Goal: Use online tool/utility: Utilize a website feature to perform a specific function

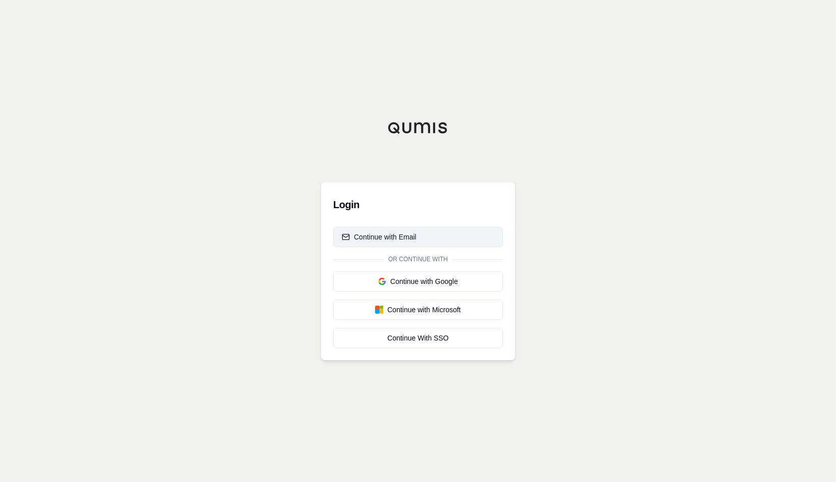
click at [392, 236] on div "Continue with Email" at bounding box center [379, 237] width 75 height 10
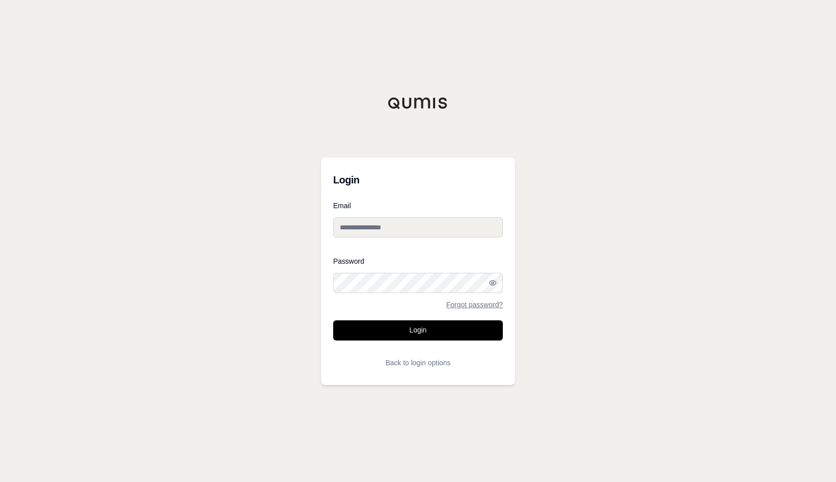
click at [416, 224] on input "Email" at bounding box center [418, 227] width 170 height 20
type input "**********"
click at [424, 331] on button "Login" at bounding box center [418, 330] width 170 height 20
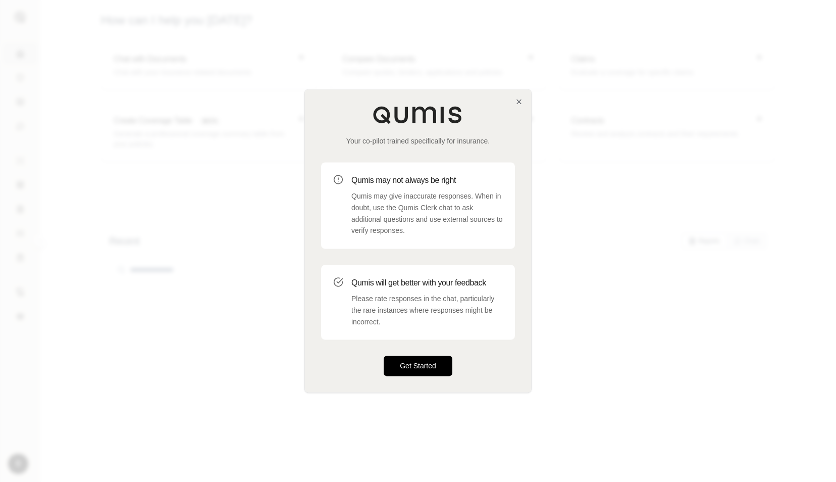
click at [418, 363] on button "Get Started" at bounding box center [418, 366] width 69 height 20
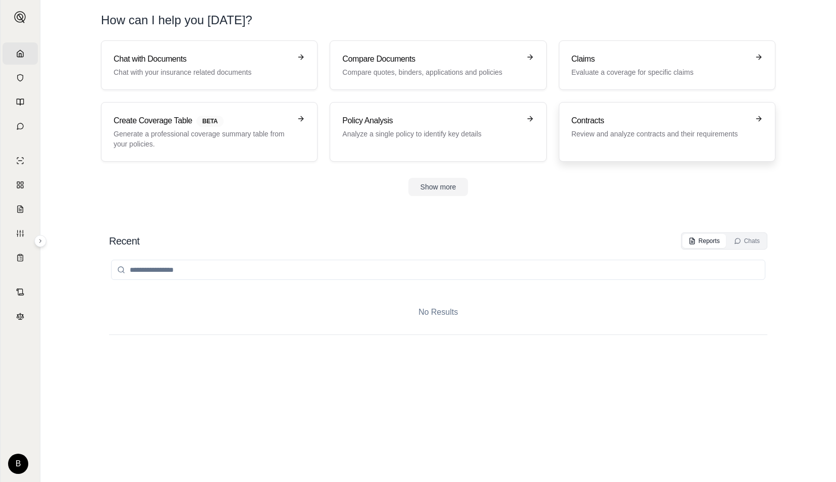
click at [620, 143] on div "Contracts Review and analyze contracts and their requirements" at bounding box center [666, 132] width 191 height 34
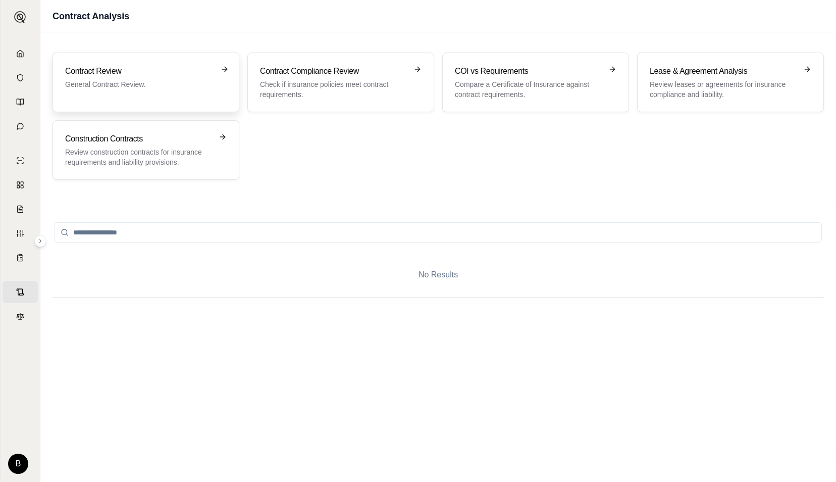
click at [142, 95] on div "Contract Review General Contract Review." at bounding box center [146, 82] width 162 height 34
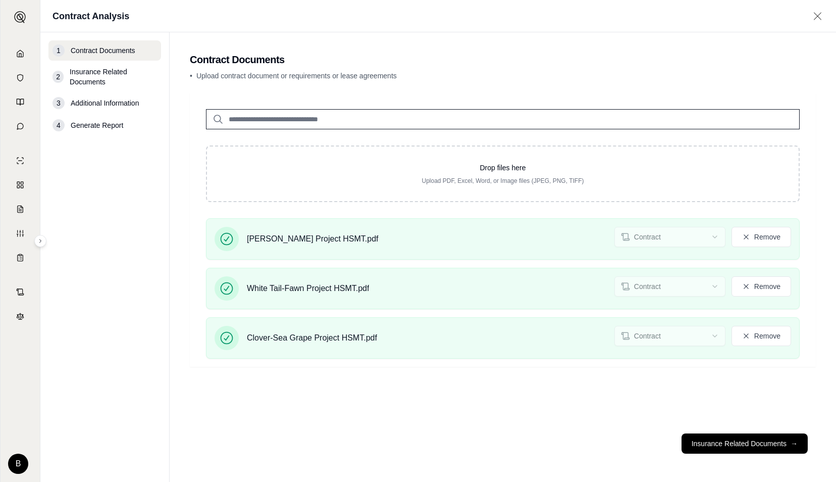
click at [101, 77] on span "Insurance Related Documents" at bounding box center [113, 77] width 87 height 20
click at [87, 53] on span "Contract Documents" at bounding box center [103, 50] width 65 height 10
click at [738, 444] on button "Insurance Related Documents →" at bounding box center [745, 443] width 126 height 20
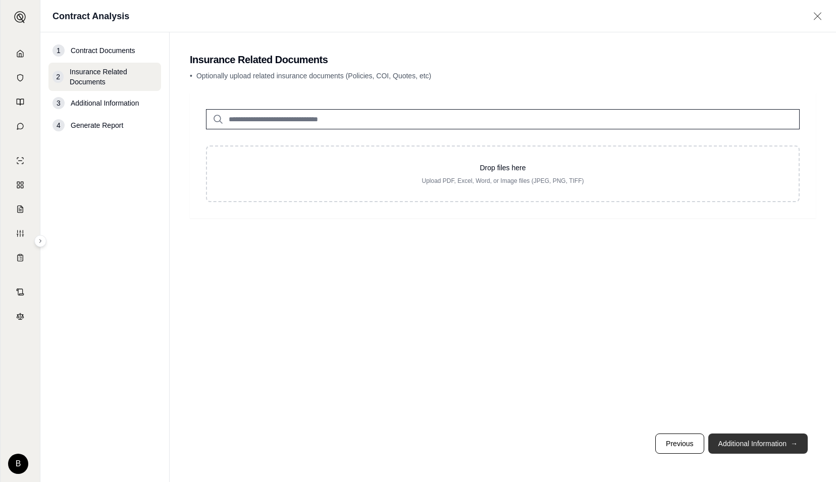
click at [741, 446] on button "Additional Information →" at bounding box center [757, 443] width 99 height 20
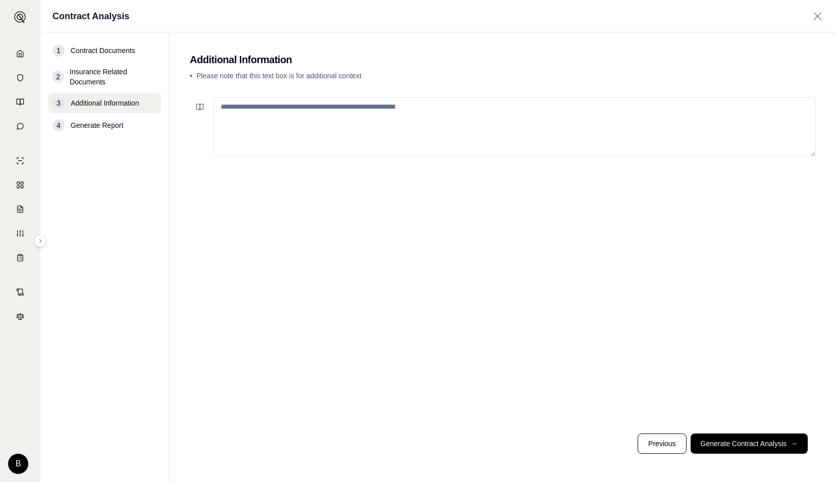
drag, startPoint x: 443, startPoint y: 113, endPoint x: 155, endPoint y: 100, distance: 288.0
click at [155, 100] on div "1 Contract Documents 2 Insurance Related Documents 3 Additional Information 4 G…" at bounding box center [438, 256] width 796 height 449
click at [356, 119] on textarea at bounding box center [515, 127] width 602 height 60
paste textarea "**********"
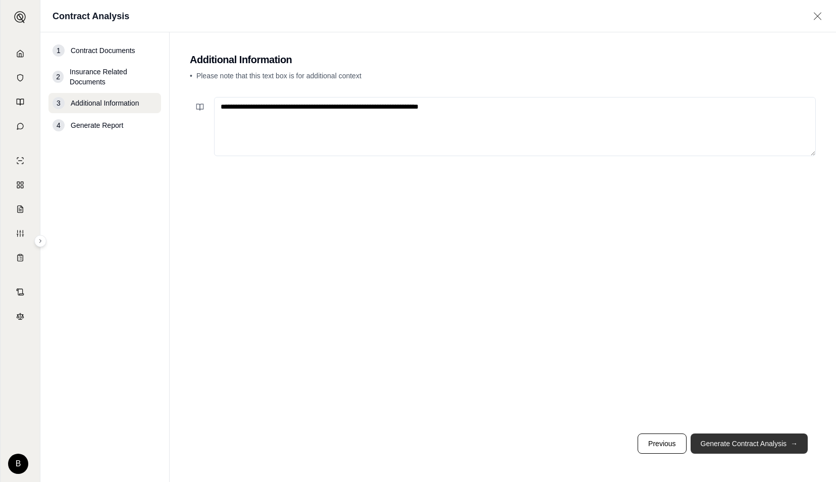
type textarea "**********"
click at [750, 444] on button "Generate Contract Analysis →" at bounding box center [749, 443] width 117 height 20
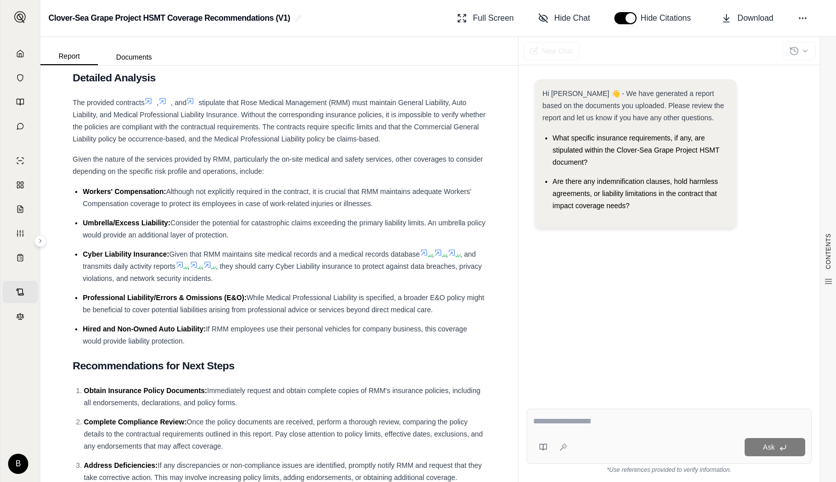
scroll to position [637, 0]
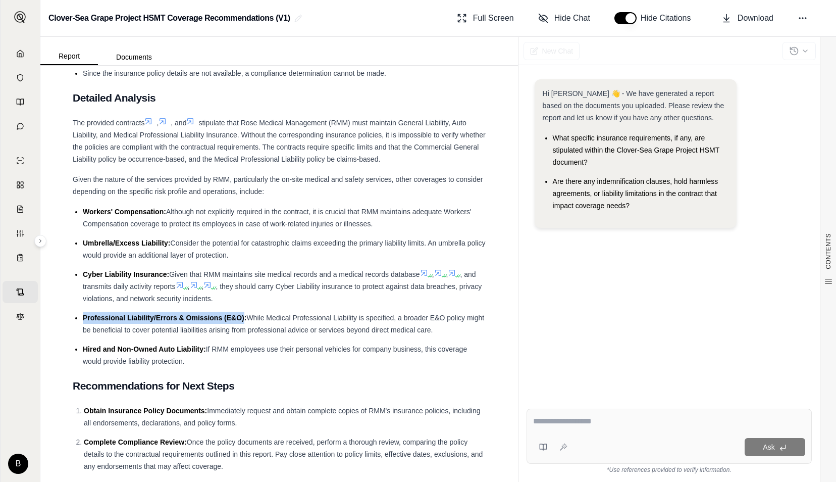
drag, startPoint x: 244, startPoint y: 336, endPoint x: 82, endPoint y: 329, distance: 162.2
click at [82, 329] on ul "Workers' Compensation: Although not explicitly required in the contract, it is …" at bounding box center [279, 286] width 413 height 162
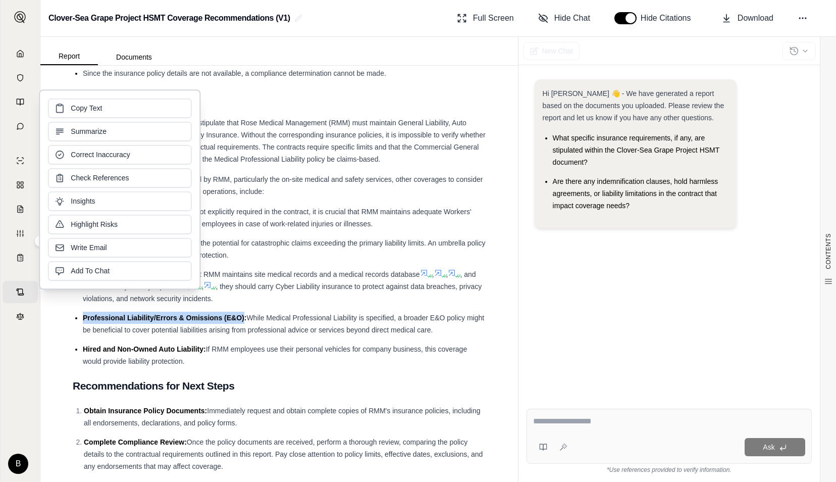
copy span "Professional Liability/Errors & Omissions (E&O)"
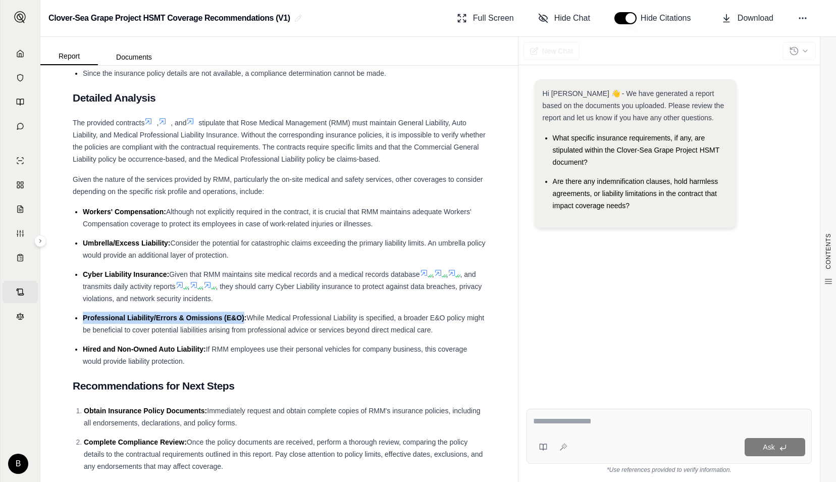
click at [402, 334] on span "While Medical Professional Liability is specified, a broader E&O policy might b…" at bounding box center [283, 324] width 401 height 20
